Goal: Transaction & Acquisition: Download file/media

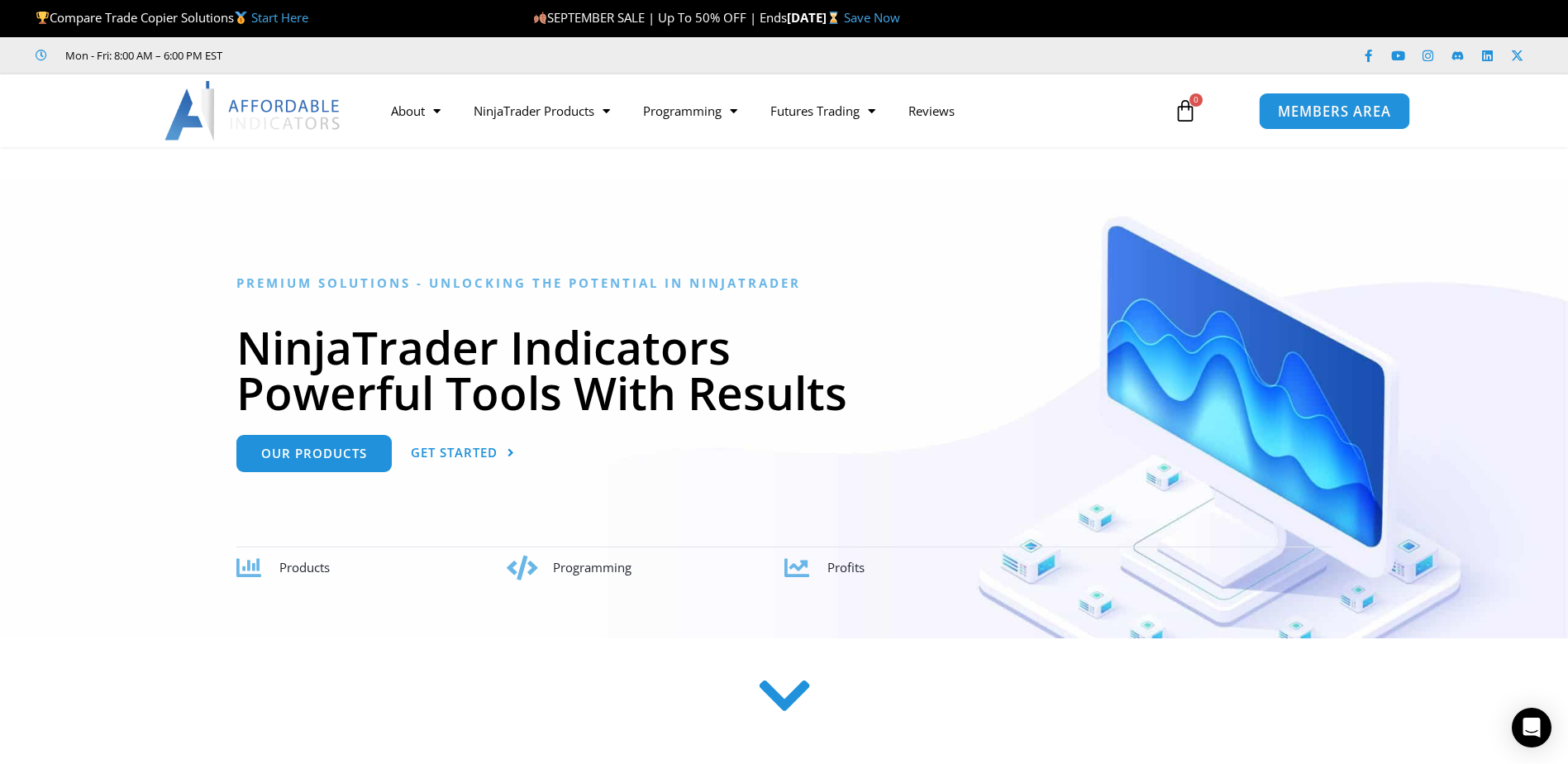
click at [1347, 116] on span "MEMBERS AREA" at bounding box center [1334, 111] width 113 height 14
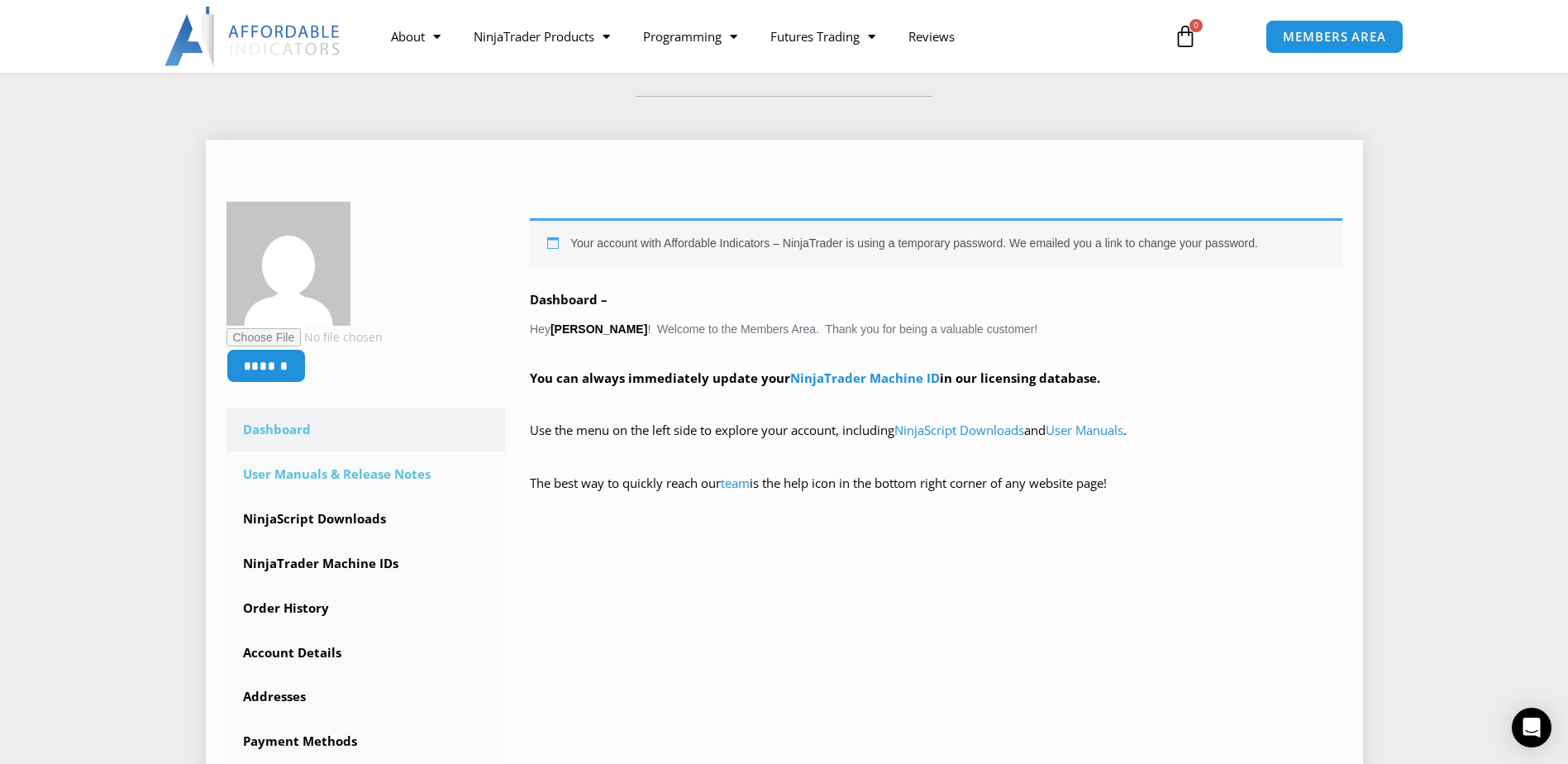
scroll to position [165, 0]
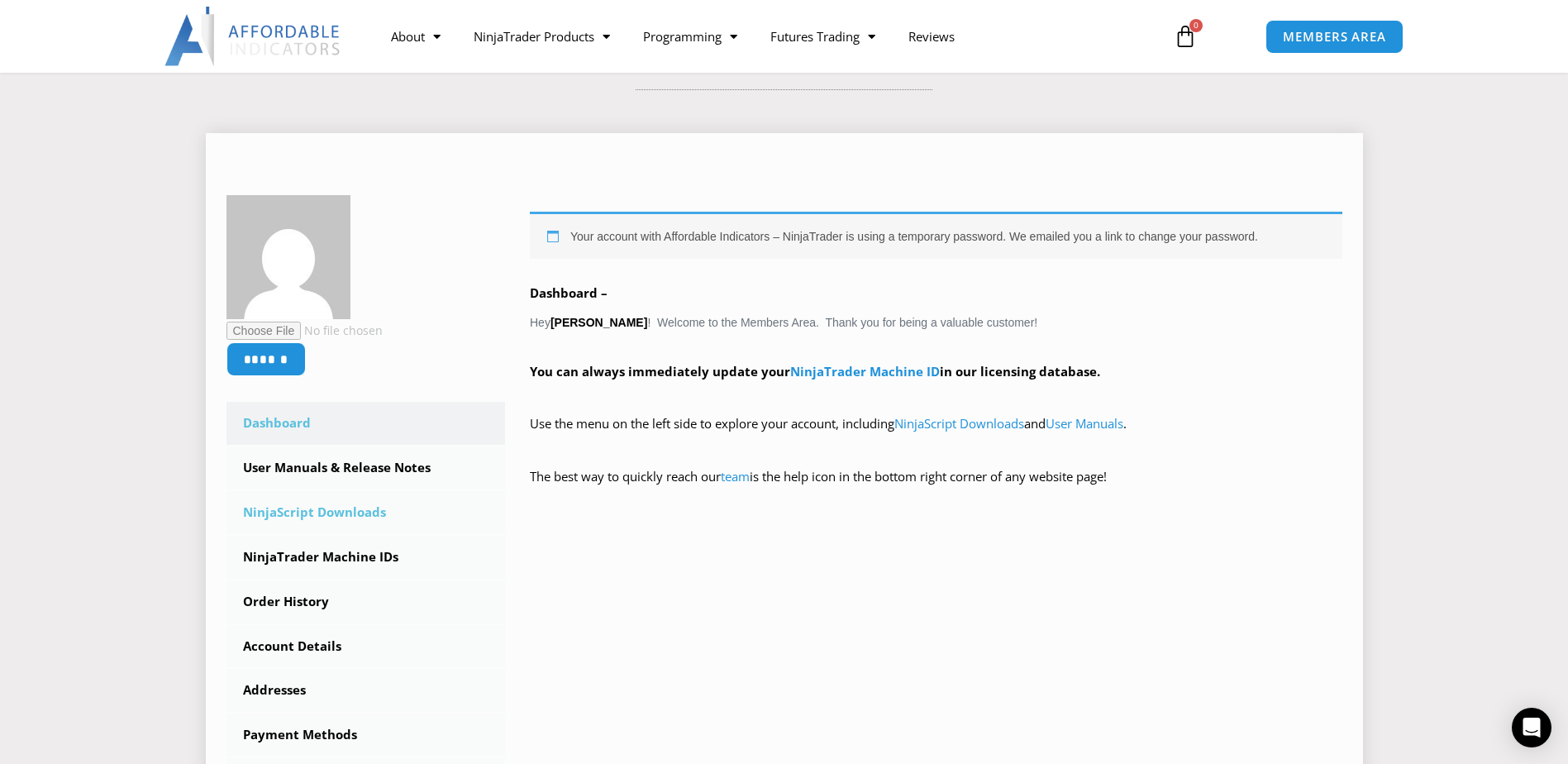
click at [343, 510] on link "NinjaScript Downloads" at bounding box center [367, 513] width 279 height 43
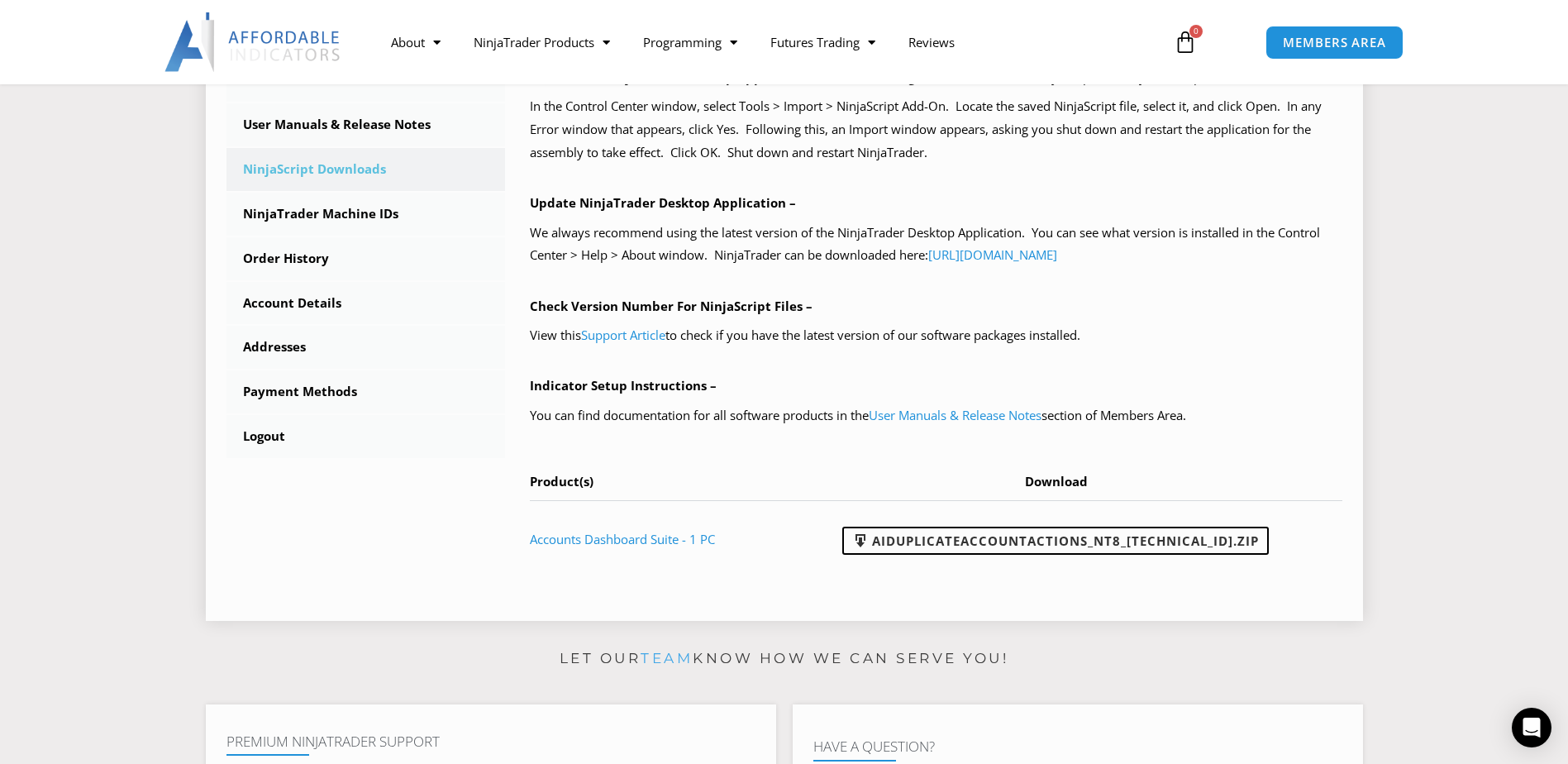
scroll to position [496, 0]
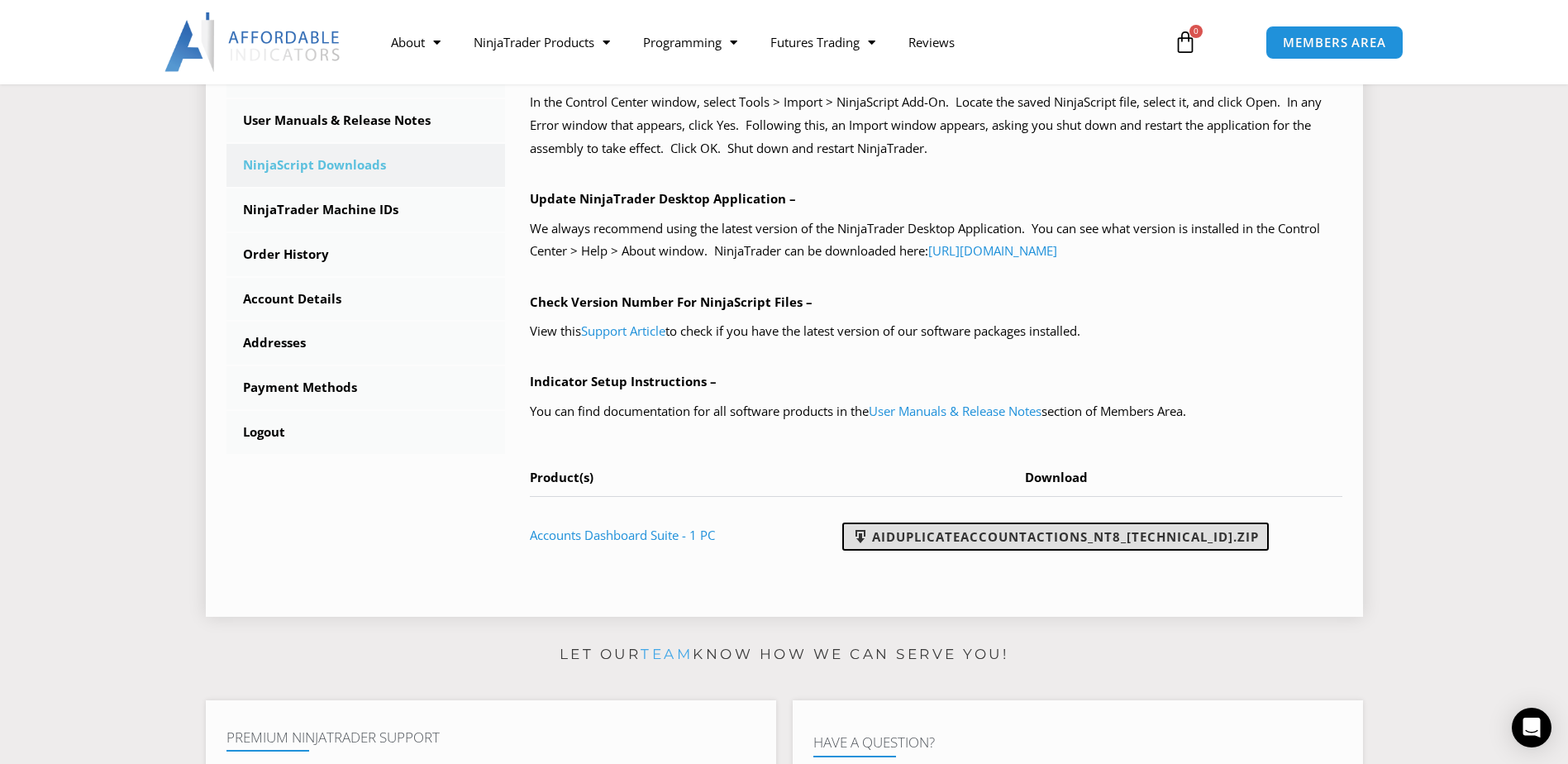
click at [995, 535] on link "AIDuplicateAccountActions_NT8_25.9.18.2.zip" at bounding box center [1055, 536] width 426 height 28
